Goal: Task Accomplishment & Management: Complete application form

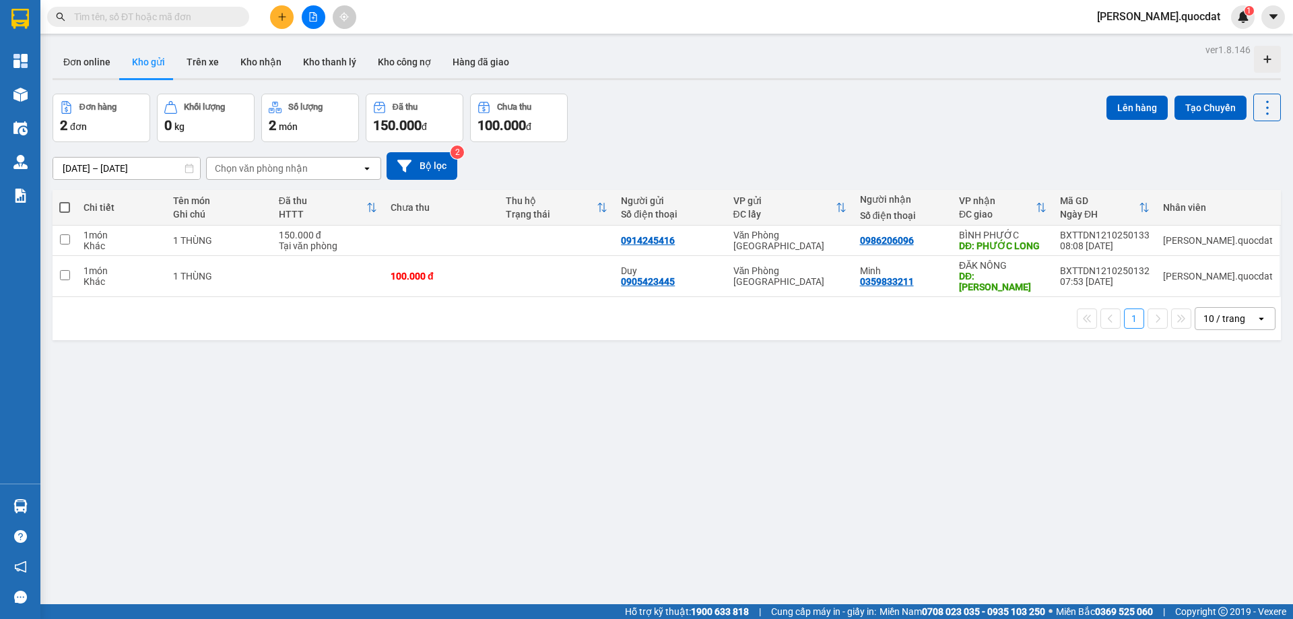
click at [734, 114] on div "Đơn hàng 2 đơn Khối lượng 0 kg Số lượng 2 món Đã thu 150.000 đ Chưa thu 100.000…" at bounding box center [667, 118] width 1228 height 48
click at [604, 154] on div "[DATE] – [DATE] Press the down arrow key to interact with the calendar and sele…" at bounding box center [667, 166] width 1228 height 28
drag, startPoint x: 531, startPoint y: 348, endPoint x: 283, endPoint y: 301, distance: 252.9
click at [283, 301] on div "ver 1.8.146 Đơn online Kho gửi Trên xe Kho nhận Kho thanh lý Kho công nợ Hàng đ…" at bounding box center [666, 349] width 1239 height 619
click at [695, 137] on div "Đơn hàng 2 đơn Khối lượng 0 kg Số lượng 2 món Đã thu 150.000 đ Chưa thu 100.000…" at bounding box center [667, 118] width 1228 height 48
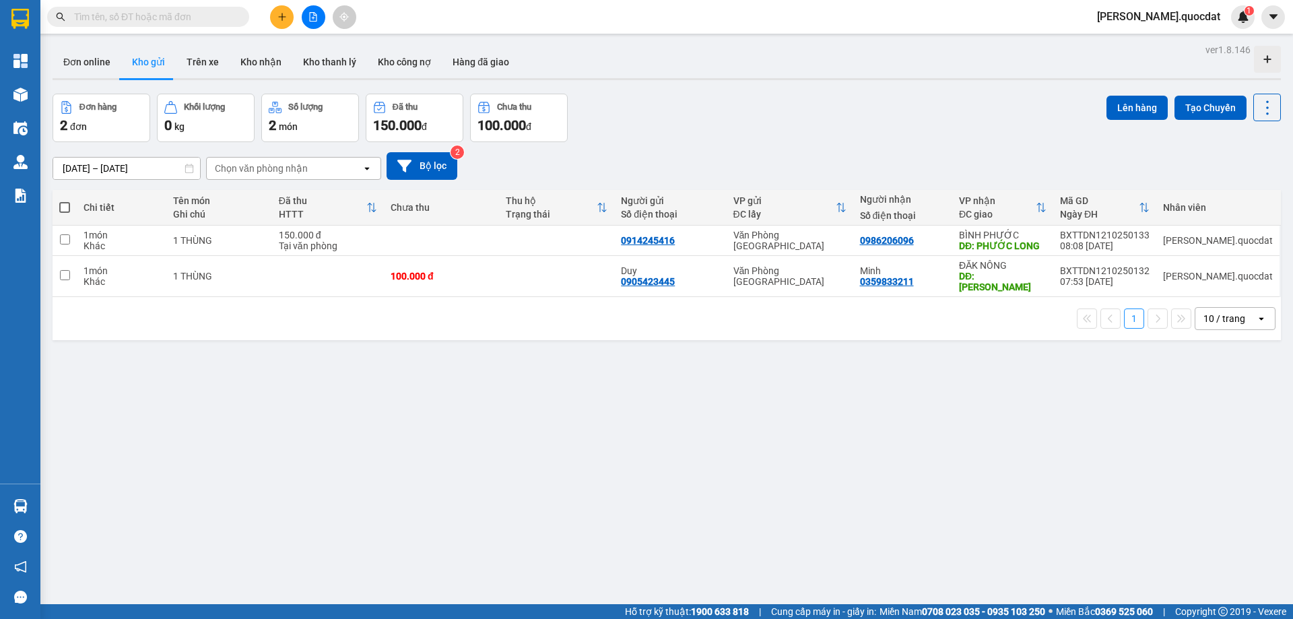
click at [1242, 308] on div "10 / trang" at bounding box center [1225, 319] width 61 height 22
click at [1219, 455] on span "100 / trang" at bounding box center [1219, 456] width 48 height 13
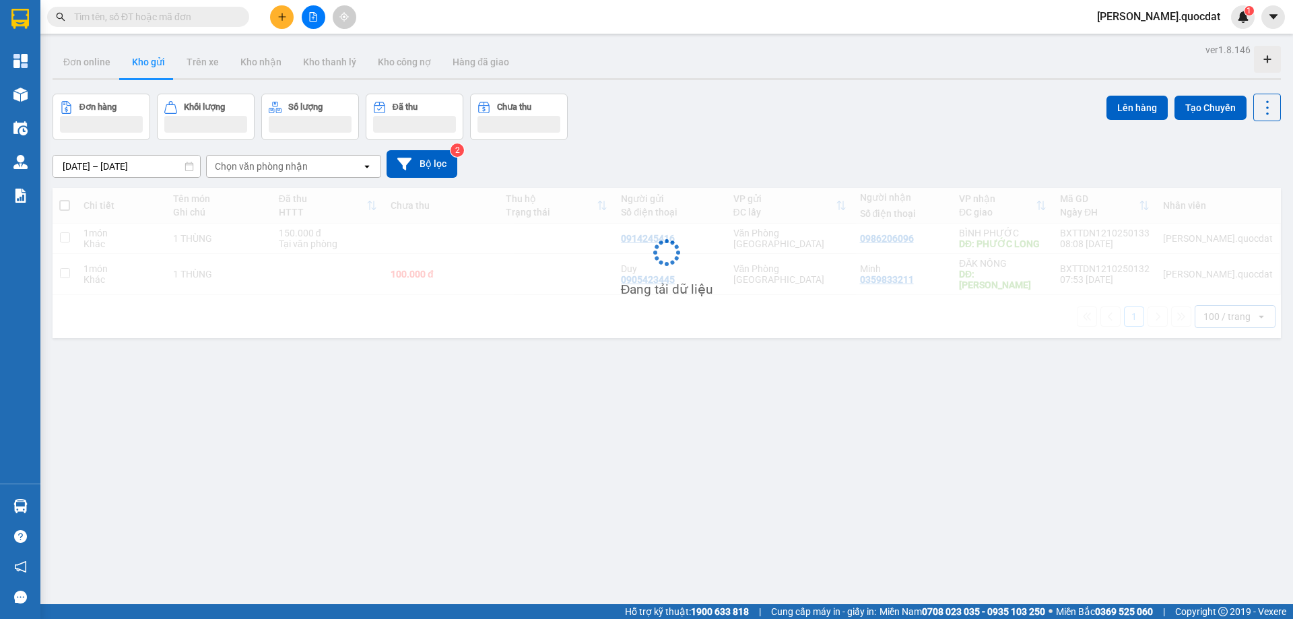
click at [702, 141] on div "[DATE] – [DATE] Press the down arrow key to interact with the calendar and sele…" at bounding box center [667, 164] width 1228 height 48
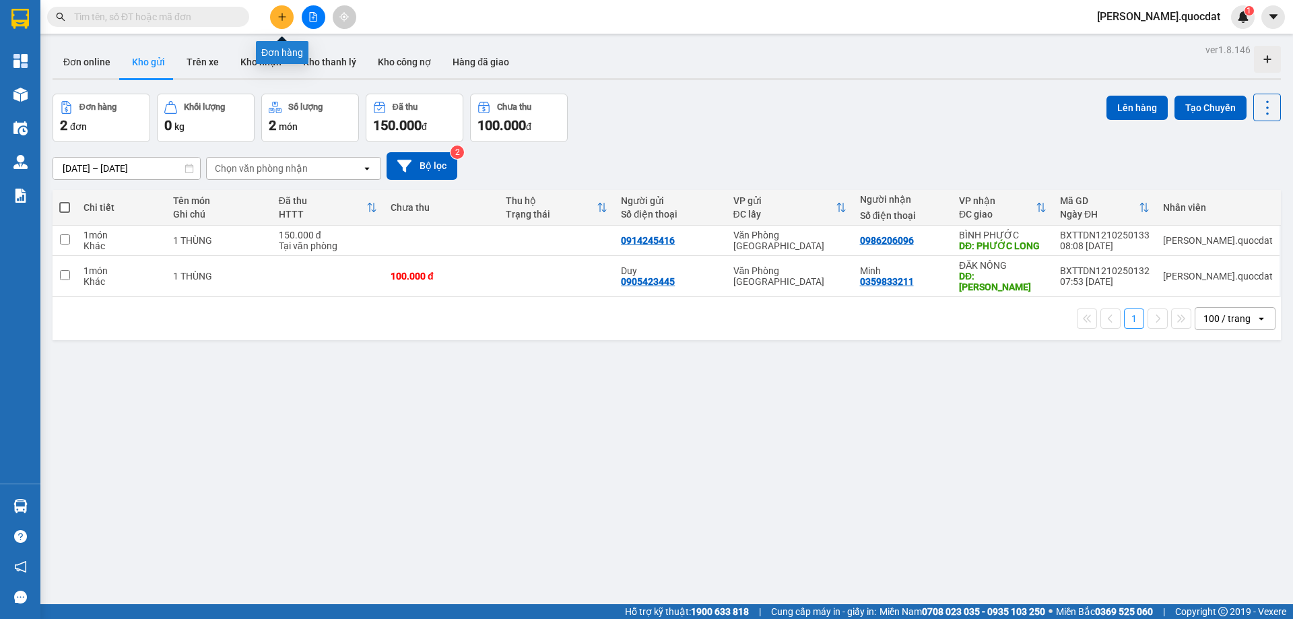
click at [283, 16] on icon "plus" at bounding box center [281, 16] width 9 height 9
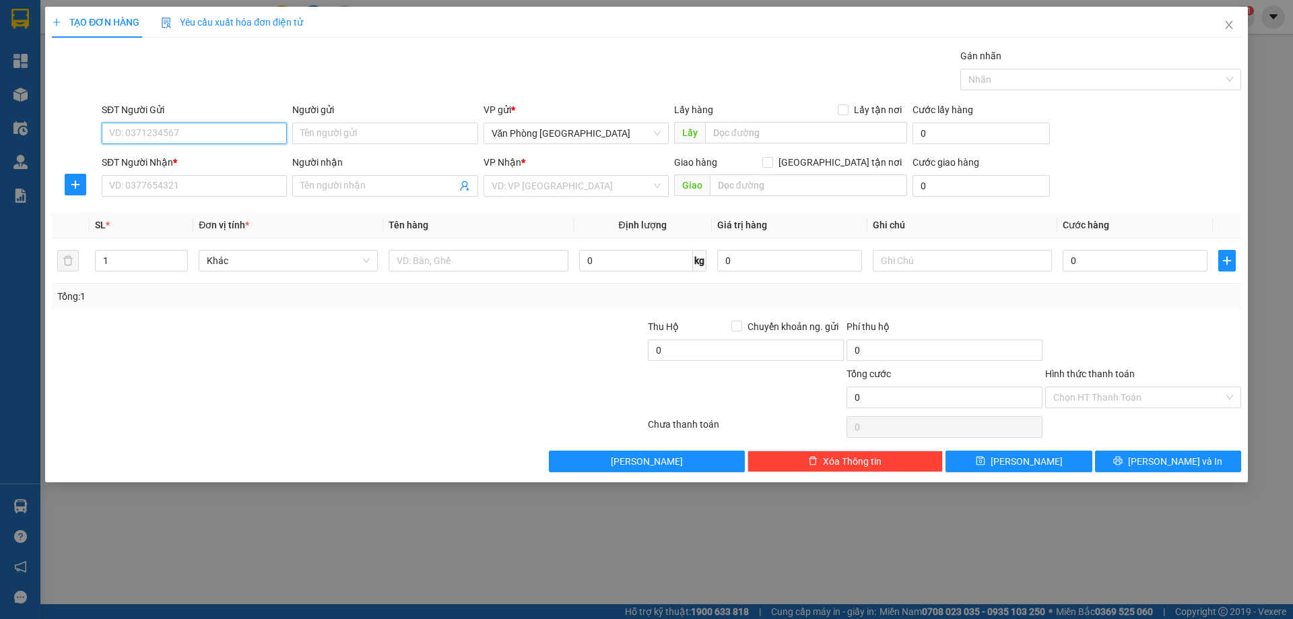
click at [196, 131] on input "SĐT Người Gửi" at bounding box center [194, 134] width 185 height 22
click at [149, 157] on div "0975085113" at bounding box center [194, 160] width 169 height 15
type input "0975085113"
click at [154, 175] on input "SĐT Người Nhận *" at bounding box center [194, 186] width 185 height 22
type input "0918309345"
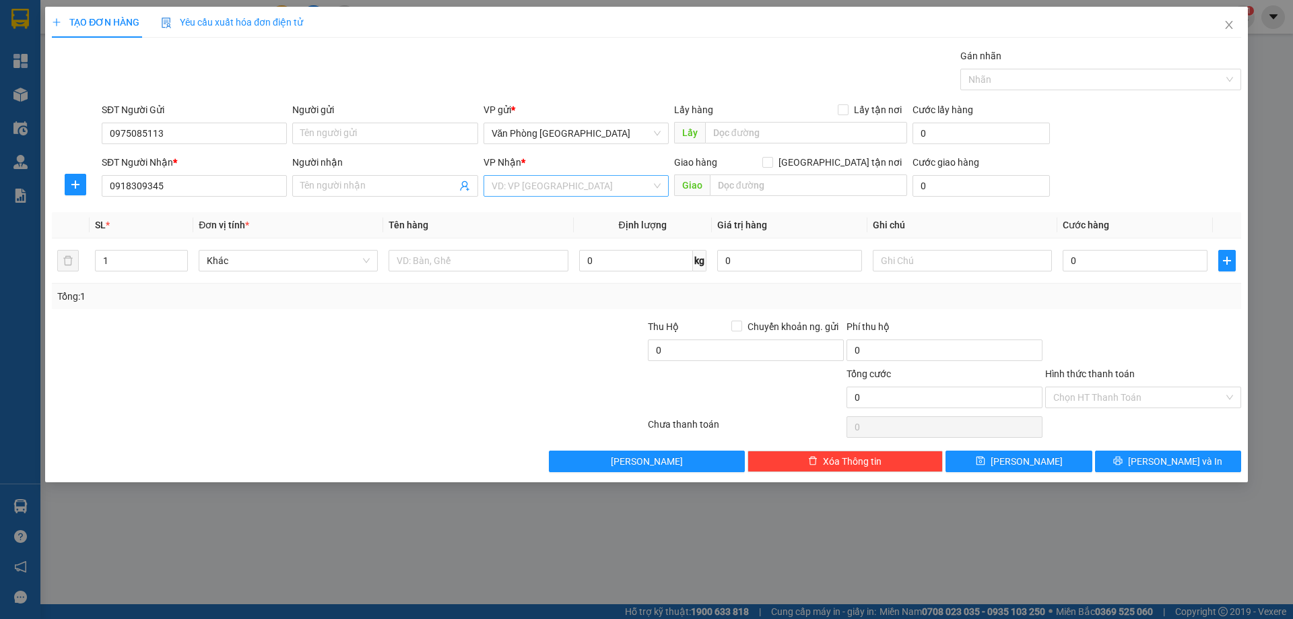
click at [517, 181] on input "search" at bounding box center [572, 186] width 160 height 20
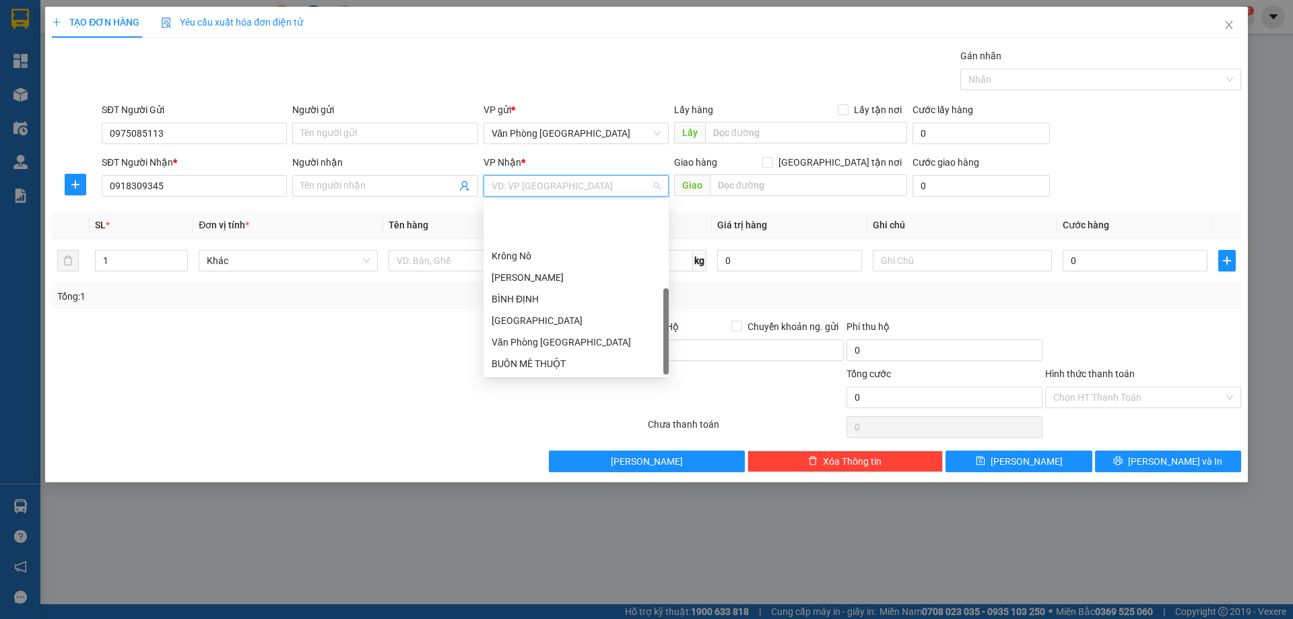
scroll to position [65, 0]
click at [535, 317] on div "BÌNH PHƯỚC" at bounding box center [576, 320] width 169 height 15
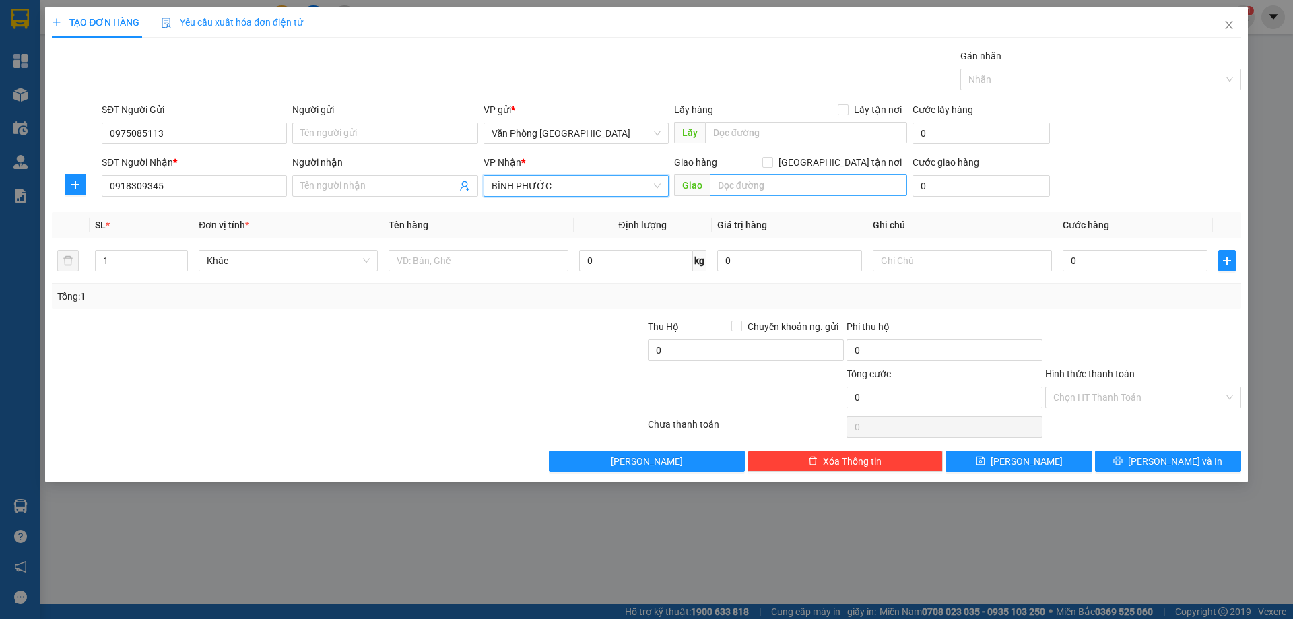
click at [749, 197] on div "Giao hàng [GEOGRAPHIC_DATA] tận nơi [GEOGRAPHIC_DATA]" at bounding box center [790, 178] width 233 height 47
click at [740, 178] on input "text" at bounding box center [808, 185] width 197 height 22
type input "O"
type input "PHƯỚC LONG"
click at [442, 272] on div at bounding box center [478, 260] width 179 height 27
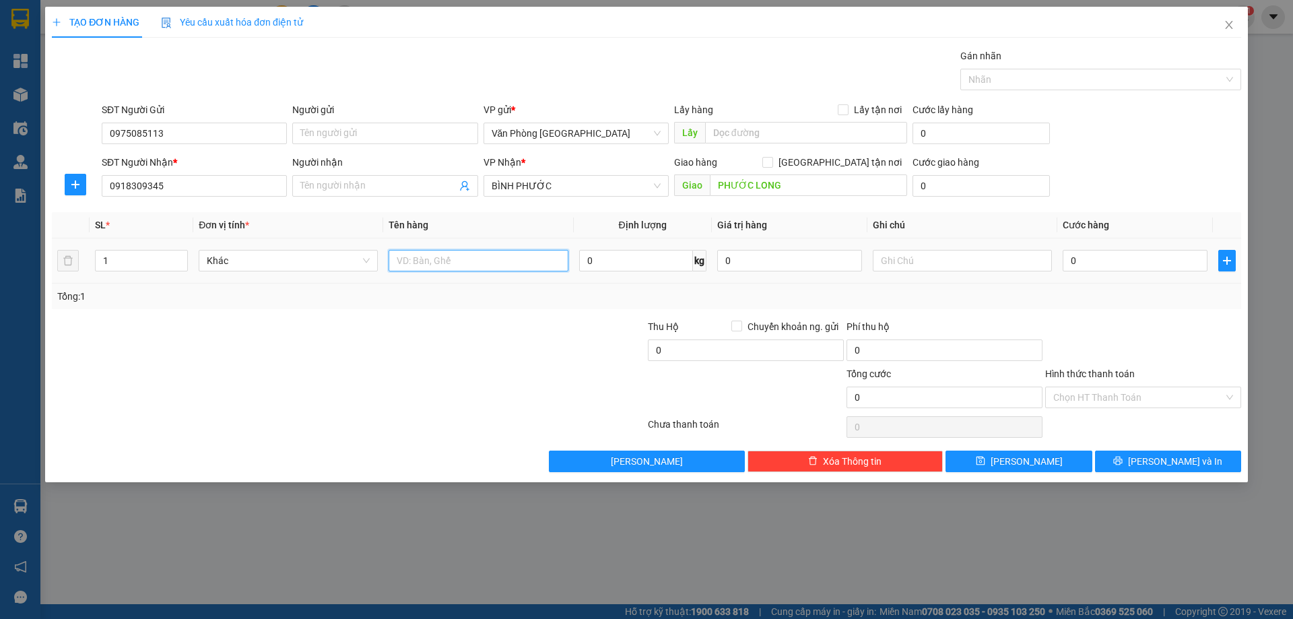
click at [440, 263] on input "text" at bounding box center [478, 261] width 179 height 22
type input "1 THÙNG"
click at [1082, 257] on input "0" at bounding box center [1135, 261] width 145 height 22
type input "5"
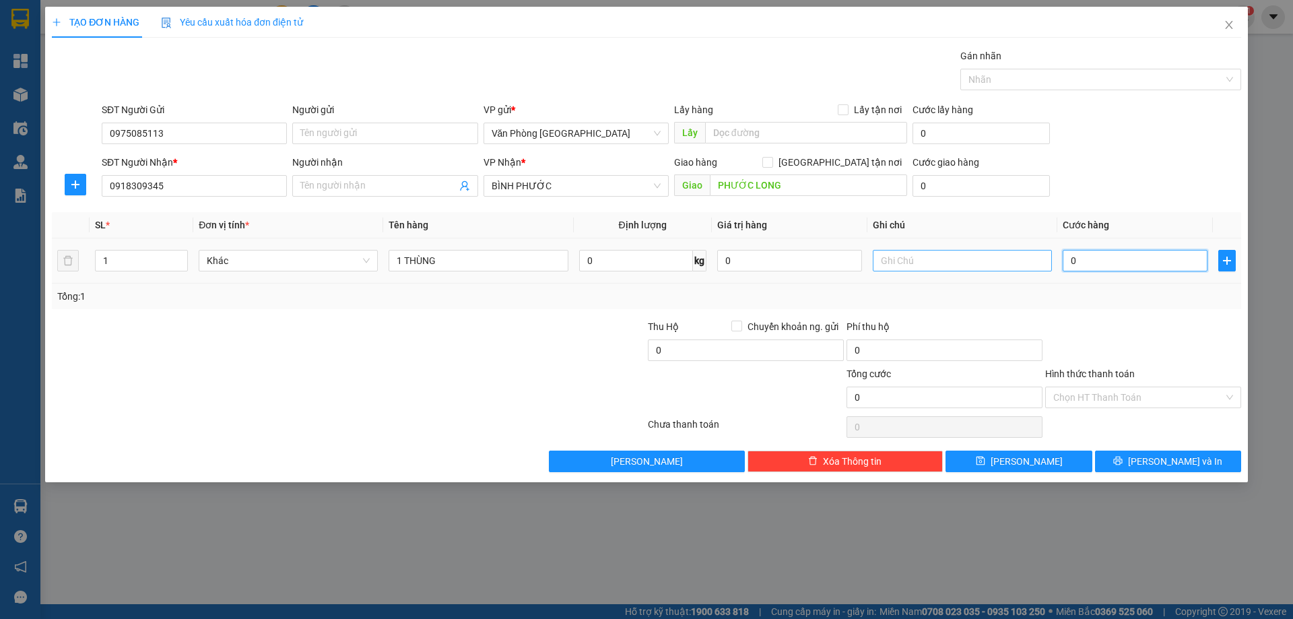
type input "5"
type input "50"
type input "50.000"
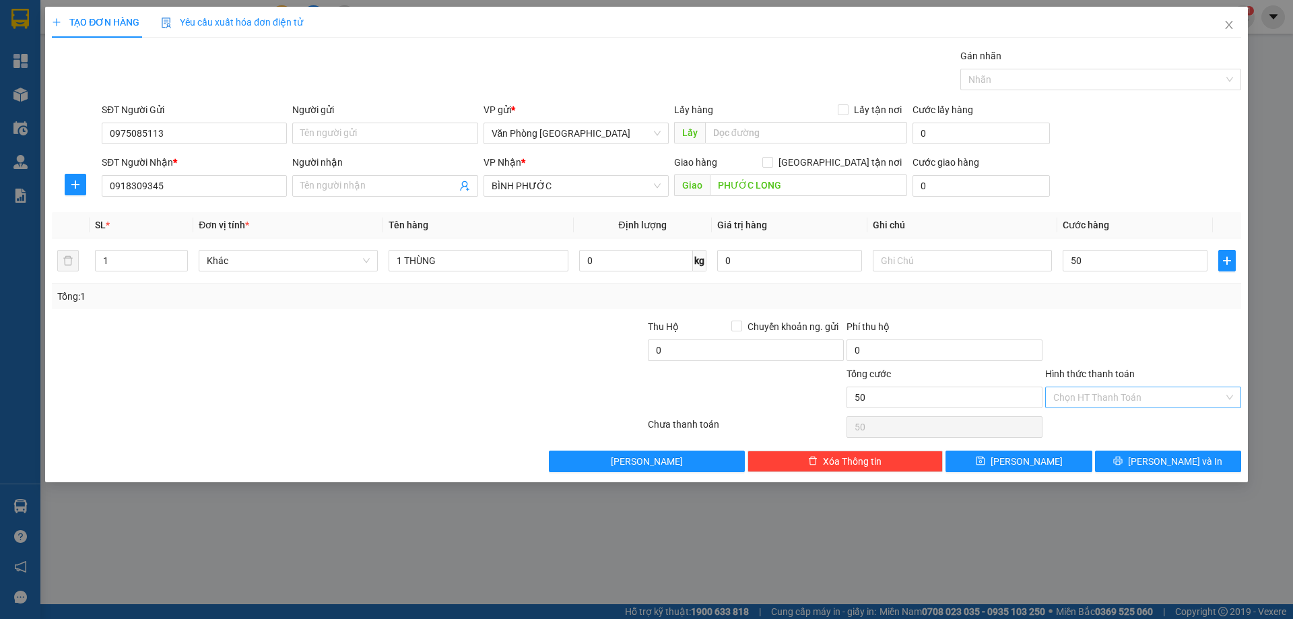
type input "50.000"
click at [1076, 391] on input "Hình thức thanh toán" at bounding box center [1138, 397] width 170 height 20
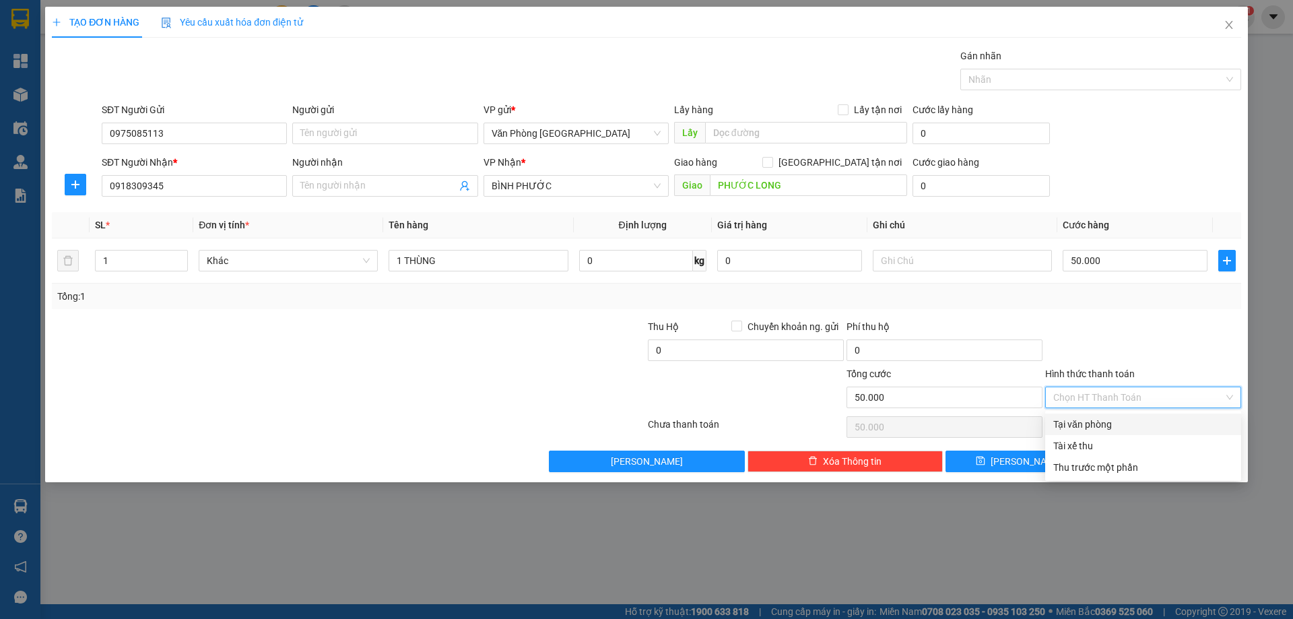
click at [1090, 426] on div "Tại văn phòng" at bounding box center [1143, 424] width 180 height 15
type input "0"
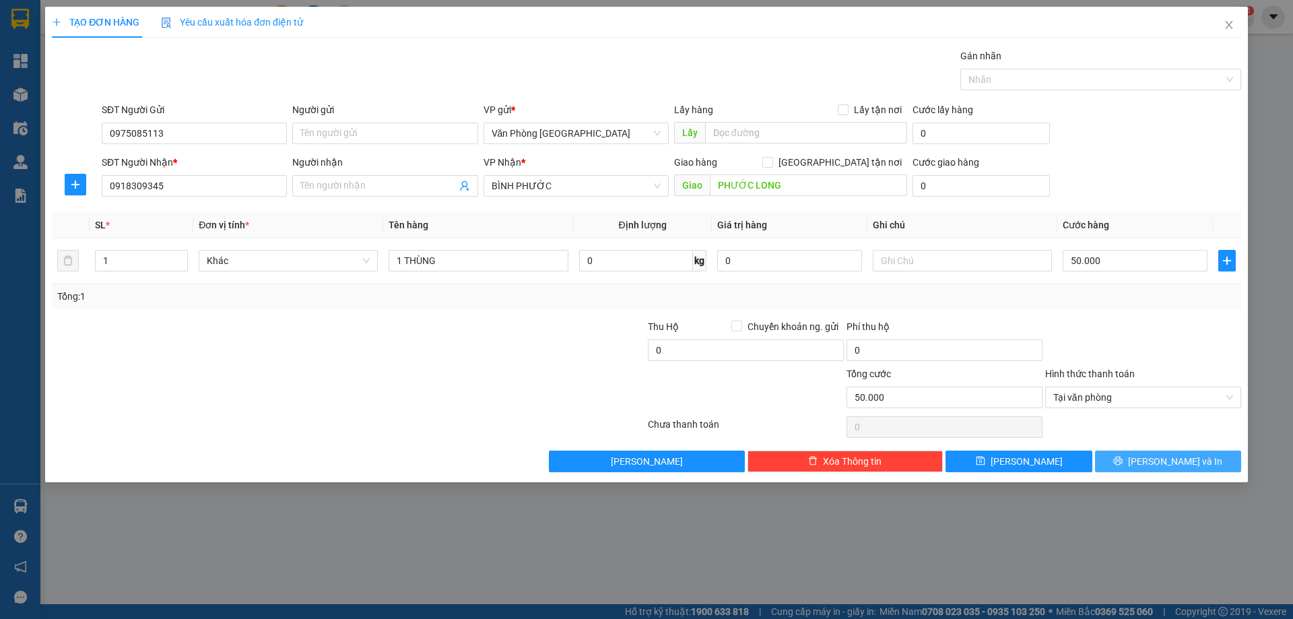
click at [1138, 457] on button "[PERSON_NAME] và In" at bounding box center [1168, 461] width 146 height 22
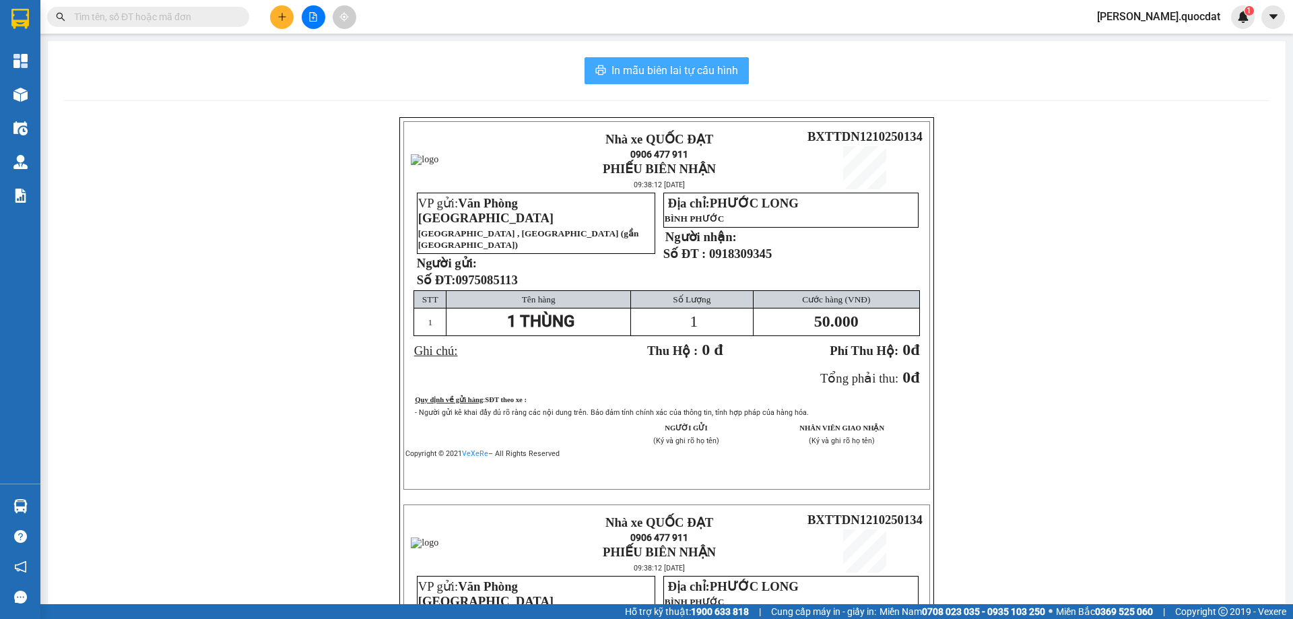
click at [670, 74] on span "In mẫu biên lai tự cấu hình" at bounding box center [674, 70] width 127 height 17
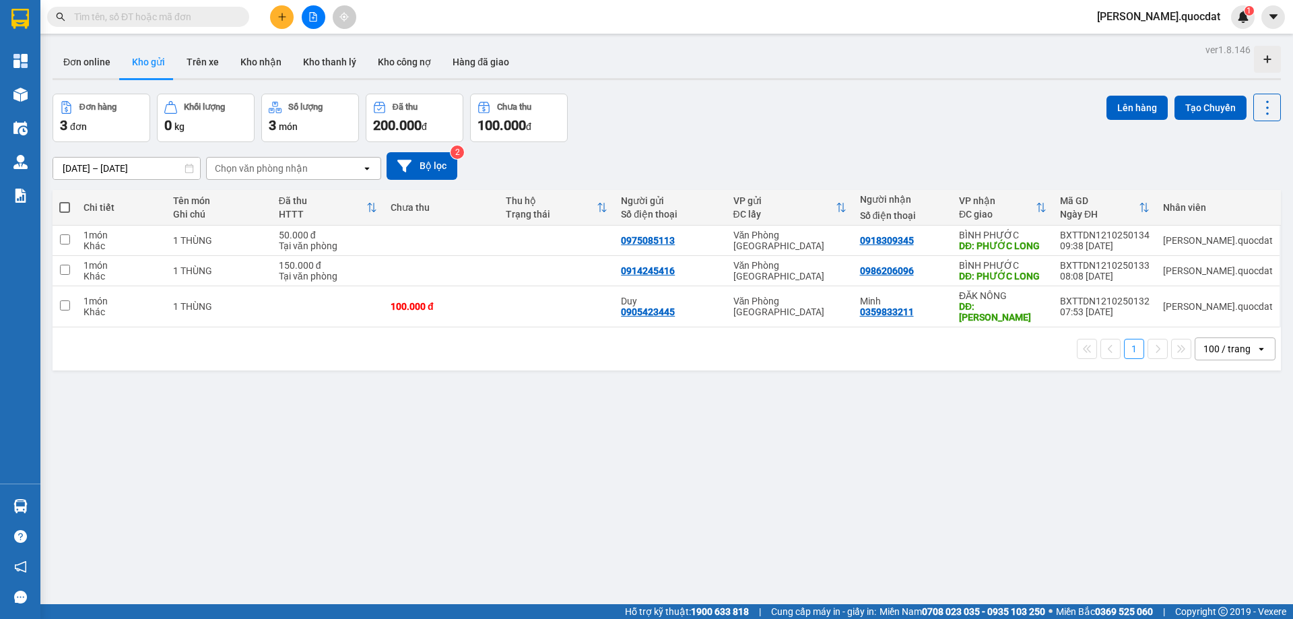
drag, startPoint x: 871, startPoint y: 267, endPoint x: 770, endPoint y: 199, distance: 121.2
click at [298, 15] on div at bounding box center [313, 17] width 101 height 24
click at [292, 13] on button at bounding box center [282, 17] width 24 height 24
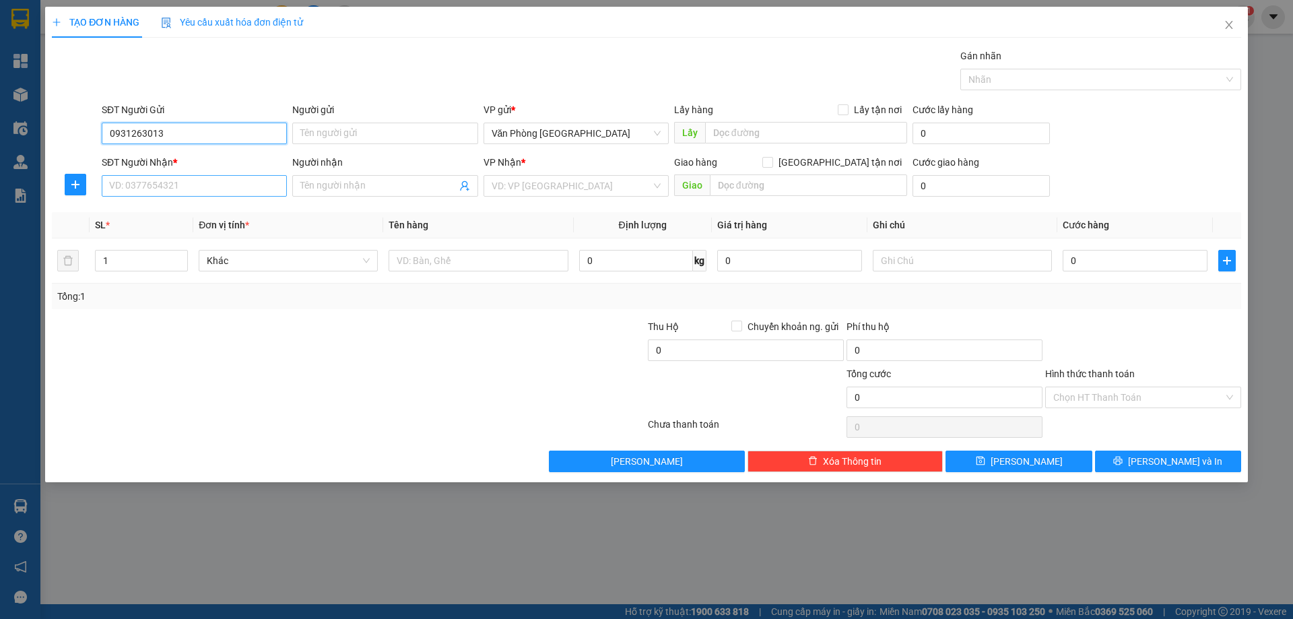
type input "0931263013"
click at [125, 189] on input "SĐT Người Nhận *" at bounding box center [194, 186] width 185 height 22
type input "0982642411"
click at [326, 192] on input "Người nhận" at bounding box center [378, 185] width 156 height 15
type input "0945106961"
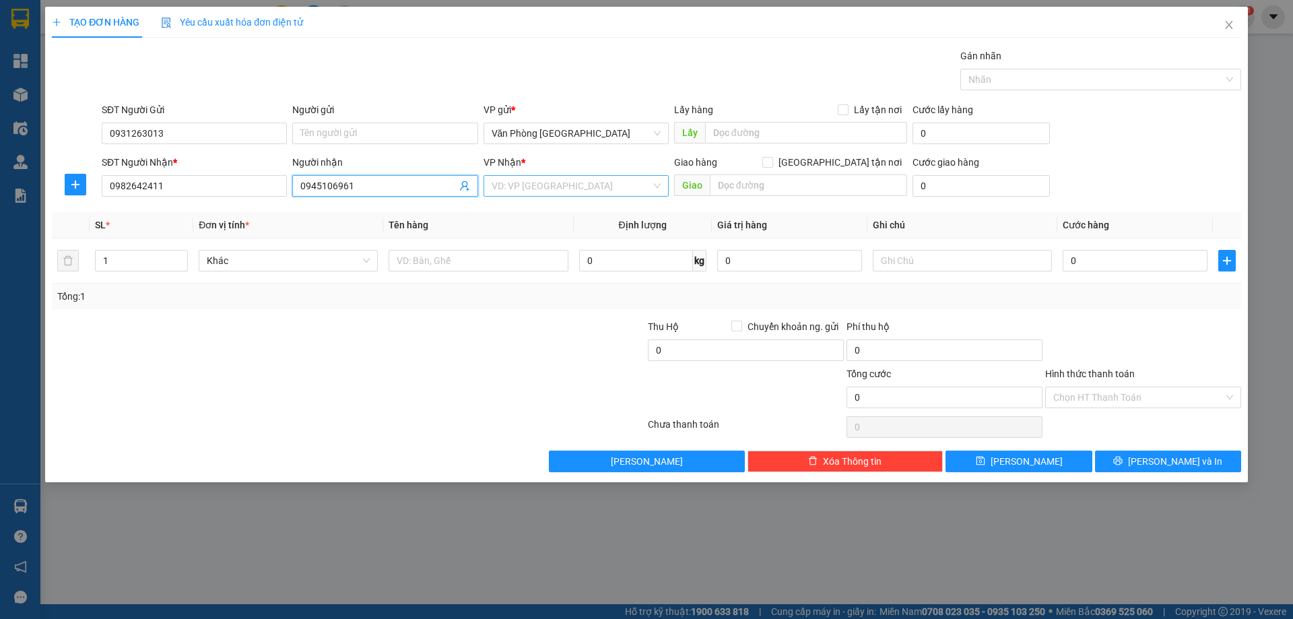
click at [597, 189] on input "search" at bounding box center [572, 186] width 160 height 20
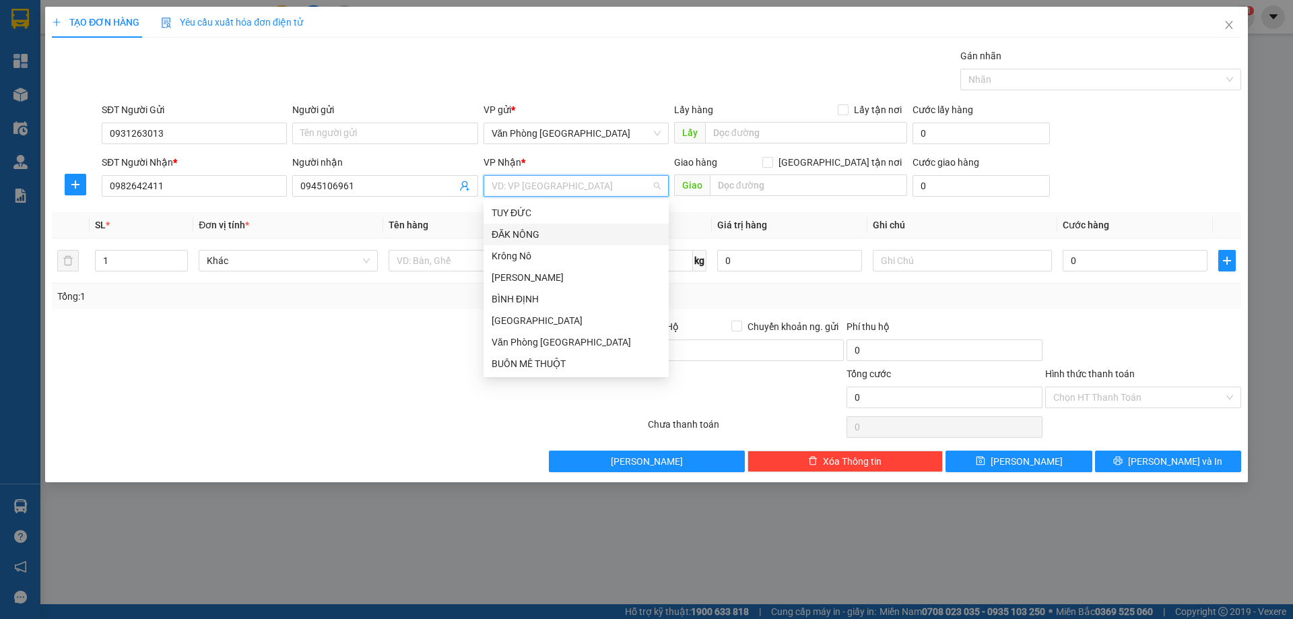
click at [547, 240] on div "ĐĂK NÔNG" at bounding box center [576, 234] width 169 height 15
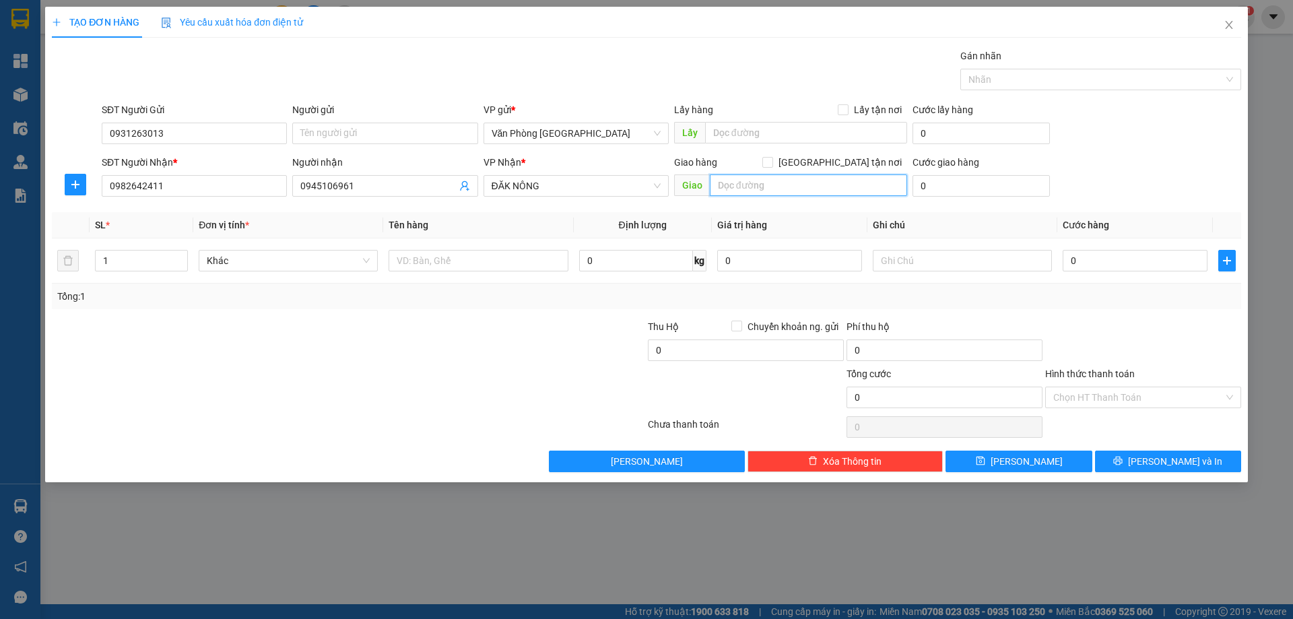
click at [726, 182] on input "text" at bounding box center [808, 185] width 197 height 22
type input "t"
type input "THUẬN AN"
click at [448, 255] on input "text" at bounding box center [478, 261] width 179 height 22
type input "1 THÙNG"
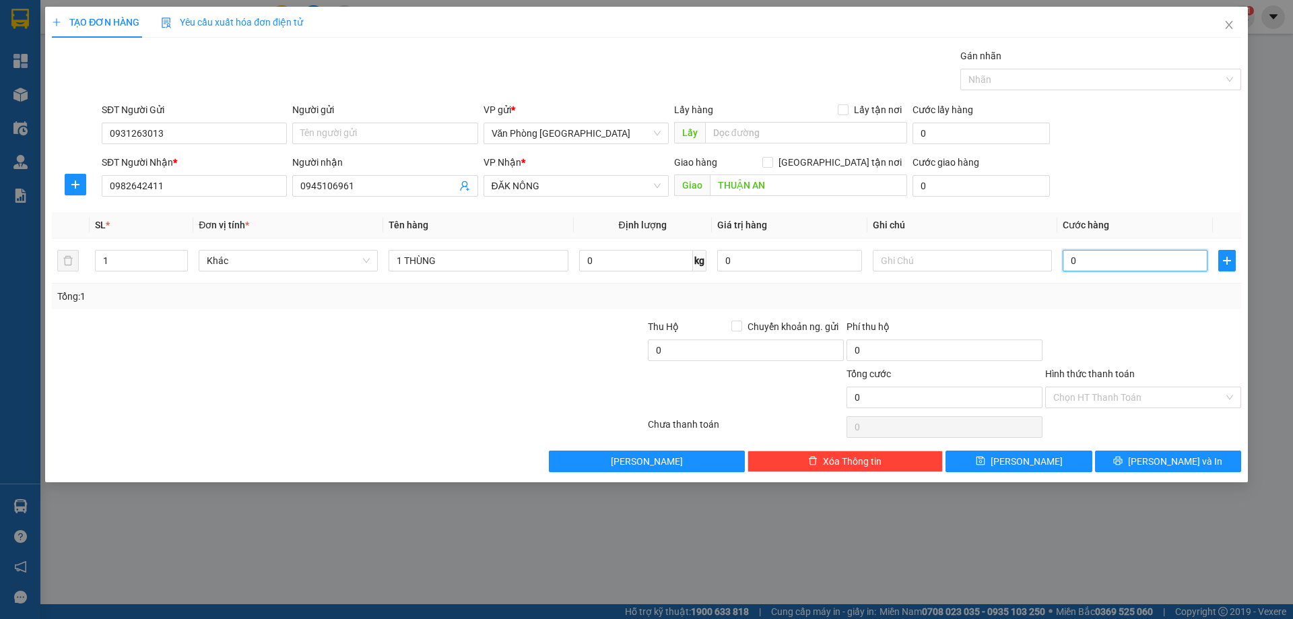
type input "5"
type input "50"
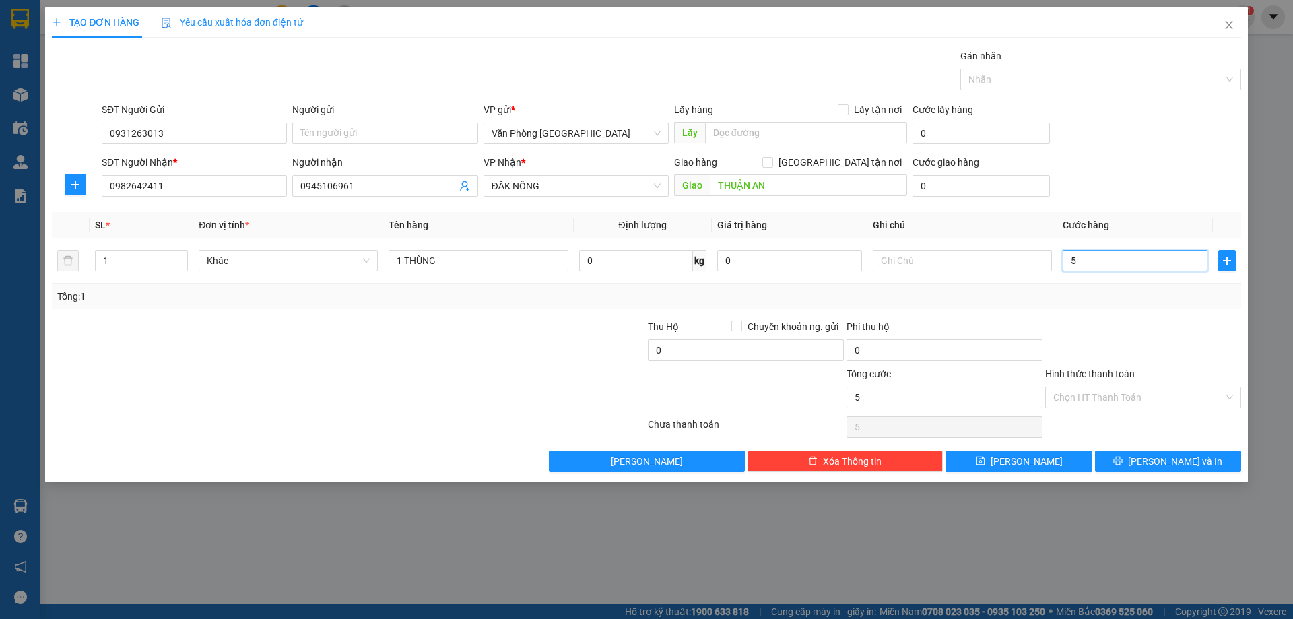
type input "50"
type input "50.000"
drag, startPoint x: 1166, startPoint y: 139, endPoint x: 1156, endPoint y: 147, distance: 12.4
click at [1165, 139] on div "SĐT Người Gửi 0931263013 Người gửi Tên người gửi VP gửi * Văn Phòng [GEOGRAPHIC…" at bounding box center [671, 125] width 1145 height 47
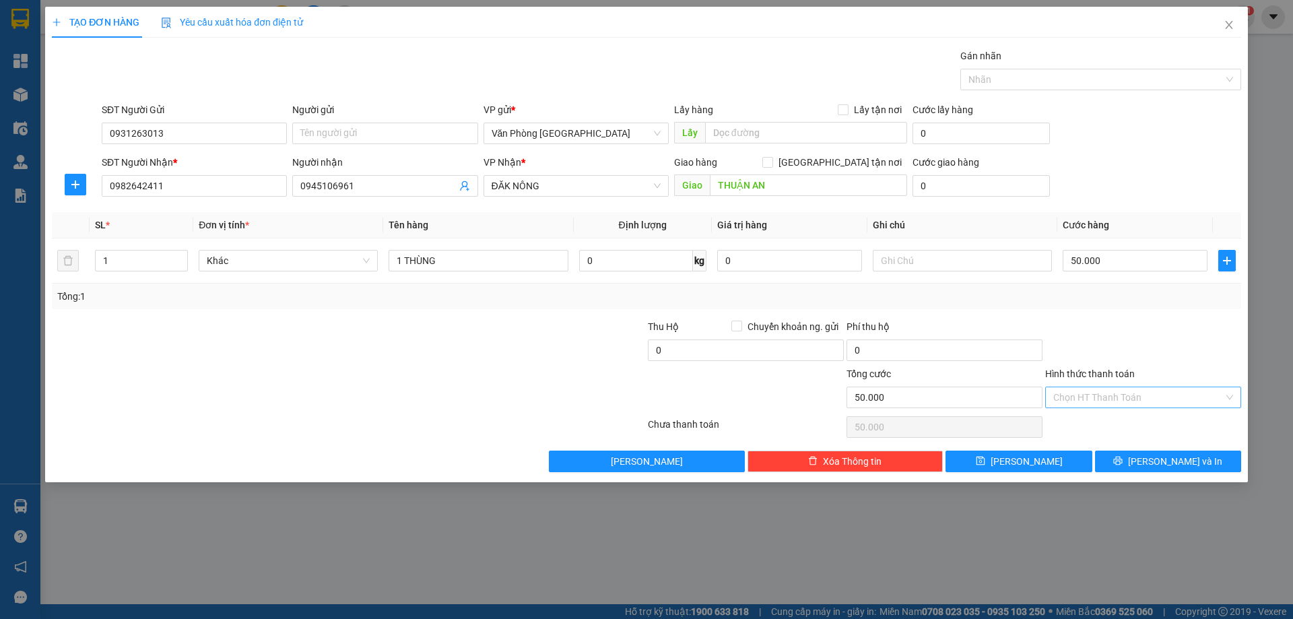
drag, startPoint x: 1078, startPoint y: 382, endPoint x: 1096, endPoint y: 393, distance: 21.5
click at [1080, 384] on div "Hình thức thanh toán" at bounding box center [1143, 376] width 196 height 20
click at [1100, 395] on input "Hình thức thanh toán" at bounding box center [1138, 397] width 170 height 20
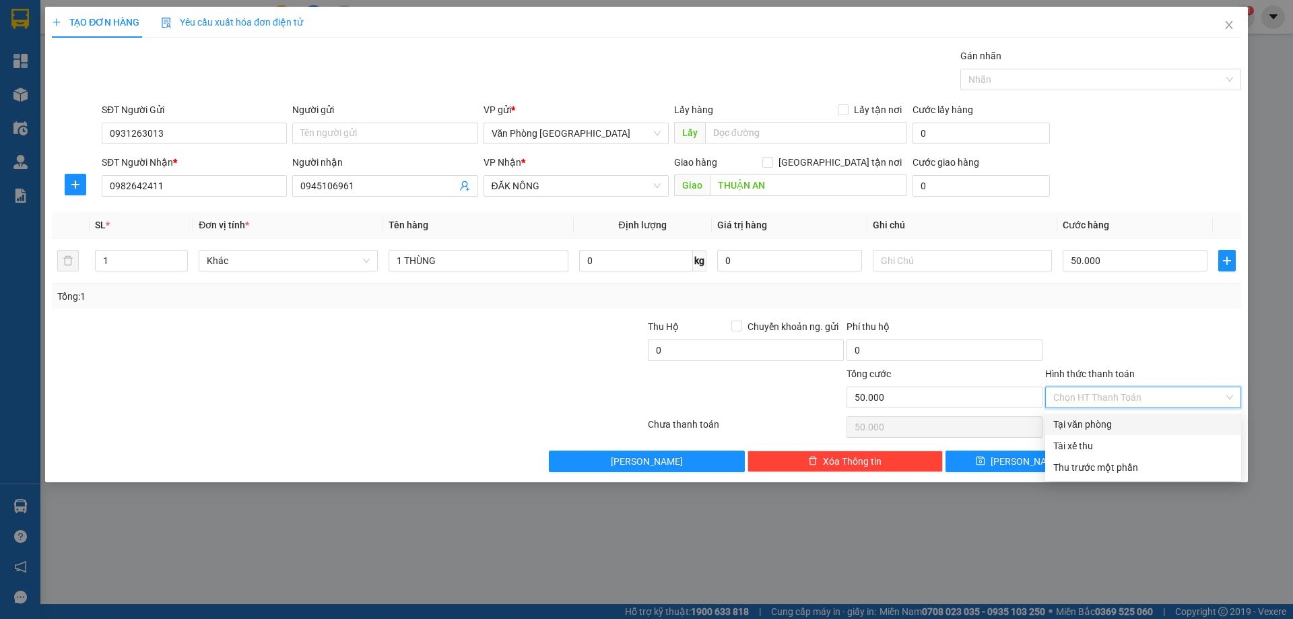
click at [1104, 416] on div "Tại văn phòng" at bounding box center [1143, 424] width 196 height 22
type input "0"
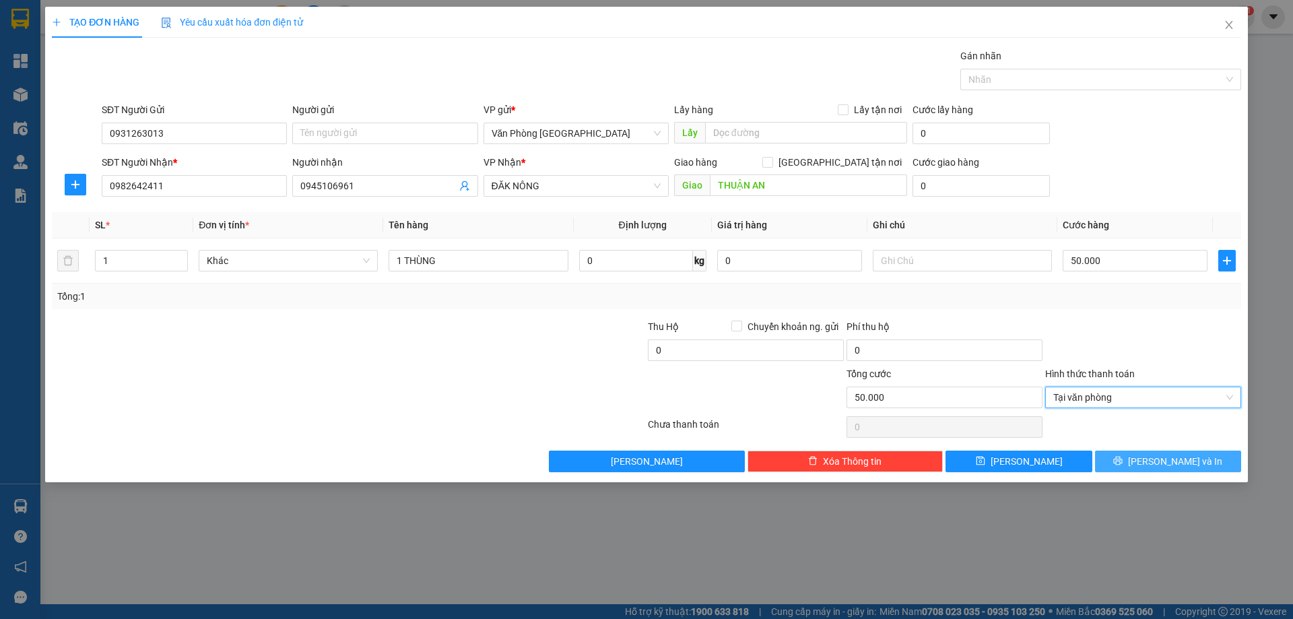
click at [1123, 457] on icon "printer" at bounding box center [1118, 461] width 9 height 9
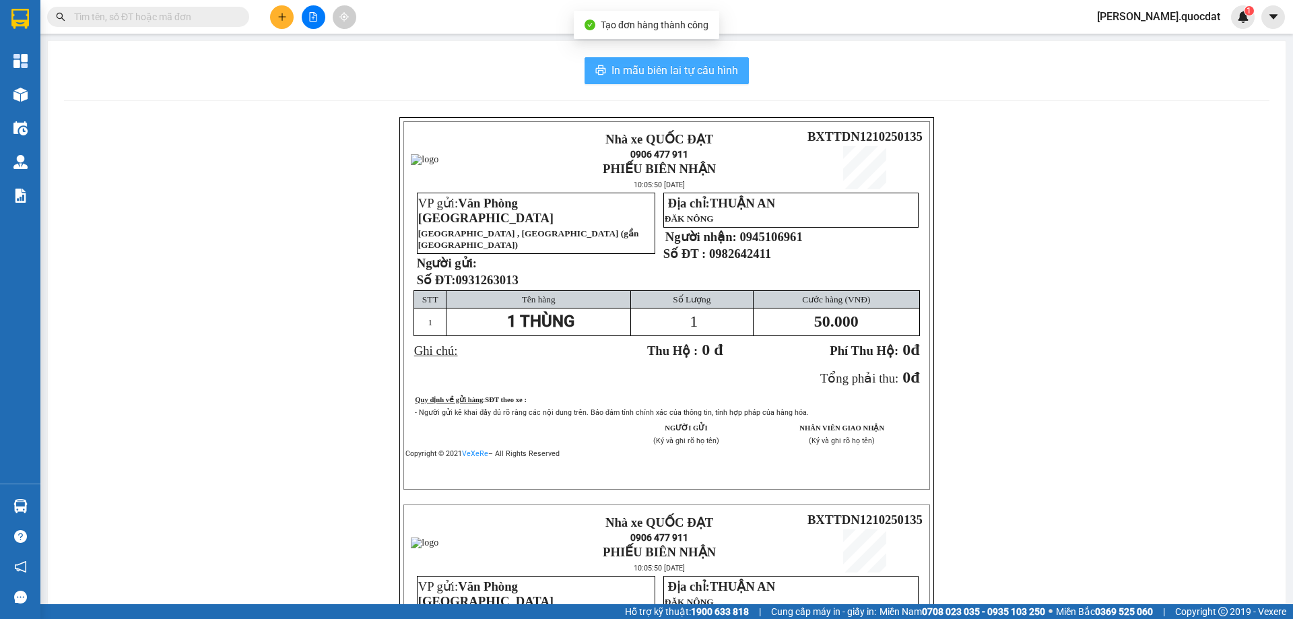
click at [642, 60] on button "In mẫu biên lai tự cấu hình" at bounding box center [666, 70] width 164 height 27
